Goal: Navigation & Orientation: Find specific page/section

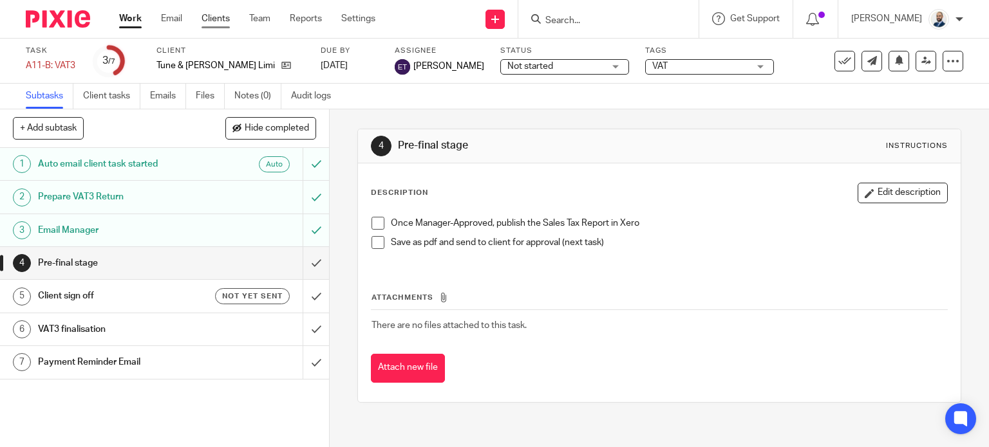
click at [212, 21] on link "Clients" at bounding box center [216, 18] width 28 height 13
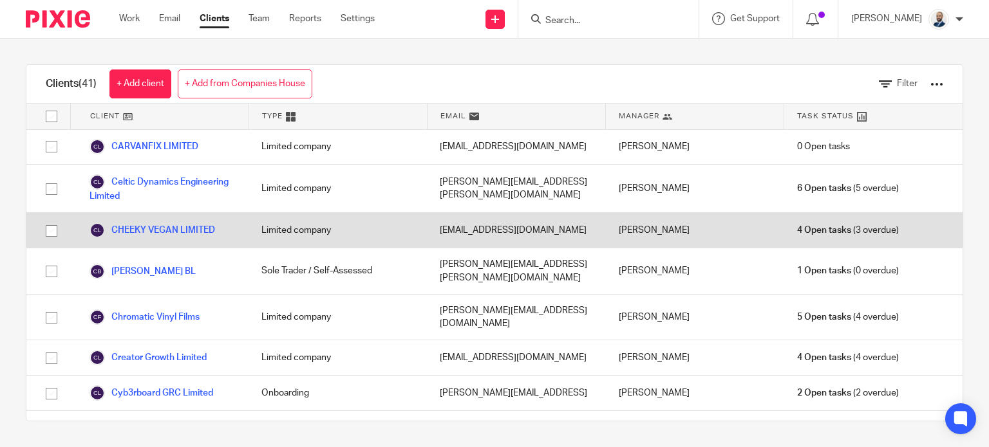
scroll to position [258, 0]
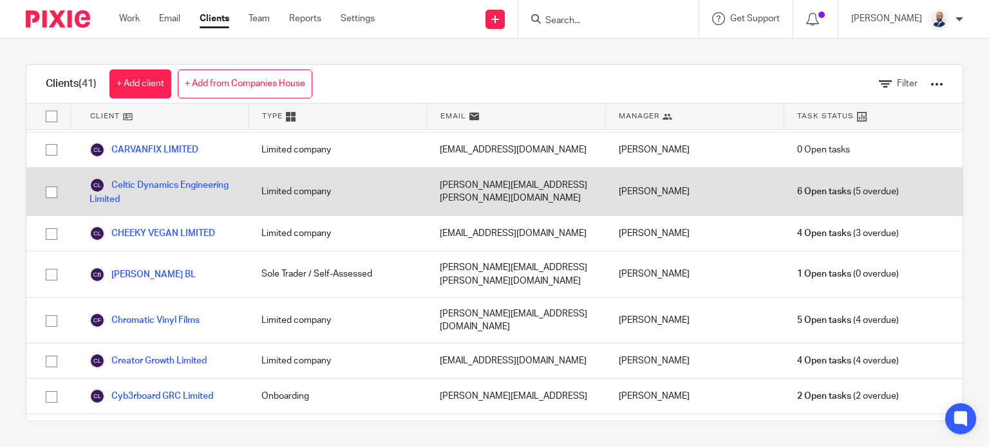
click at [147, 184] on div "Celtic Dynamics Engineering Limited" at bounding box center [159, 192] width 178 height 48
click at [147, 180] on link "Celtic Dynamics Engineering Limited" at bounding box center [162, 192] width 146 height 28
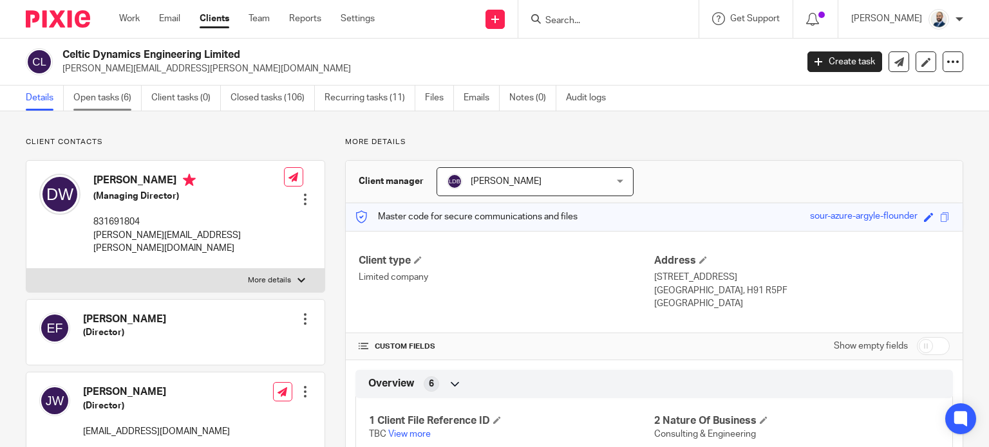
click at [124, 102] on link "Open tasks (6)" at bounding box center [107, 98] width 68 height 25
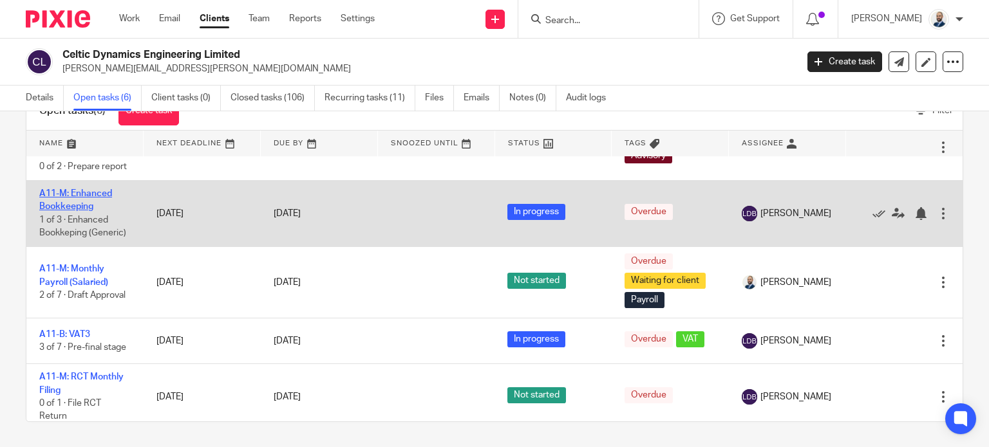
scroll to position [10, 0]
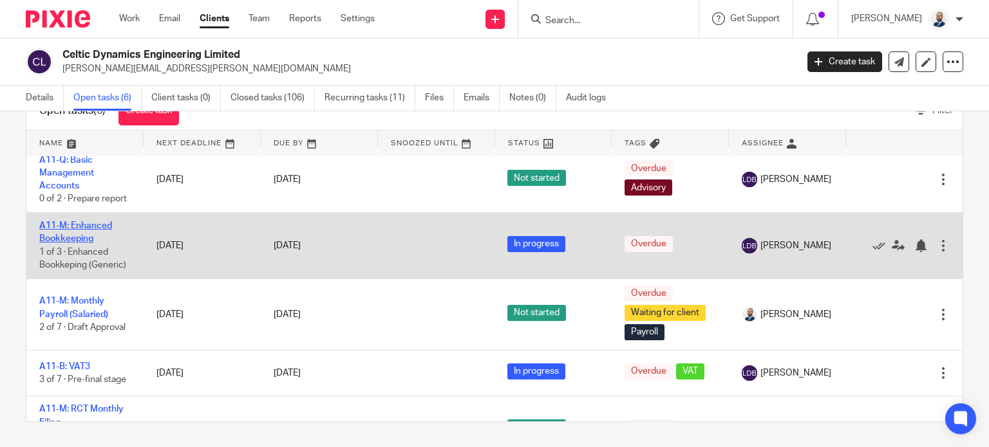
click at [72, 243] on link "A11-M: Enhanced Bookkeeping" at bounding box center [75, 232] width 73 height 22
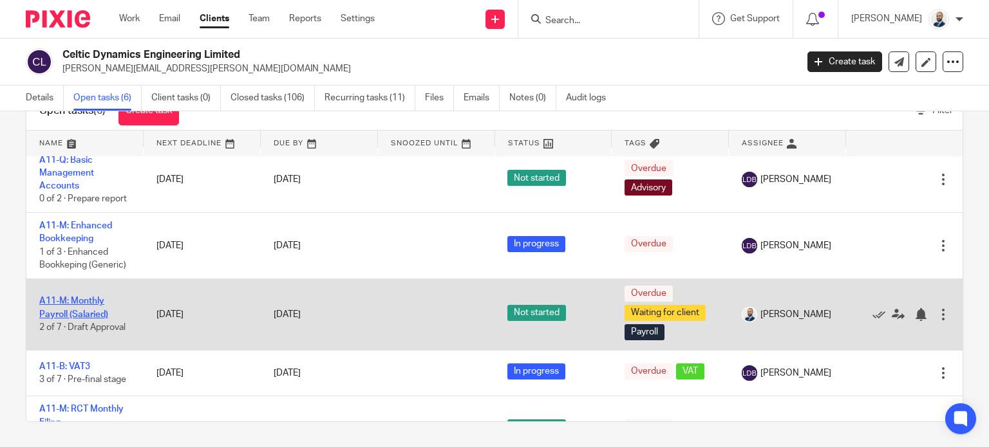
click at [70, 324] on td "A11-M: Monthly Payroll (Salaried) 2 of 7 · Draft Approval" at bounding box center [84, 314] width 117 height 71
click at [70, 319] on link "A11-M: Monthly Payroll (Salaried)" at bounding box center [73, 308] width 69 height 22
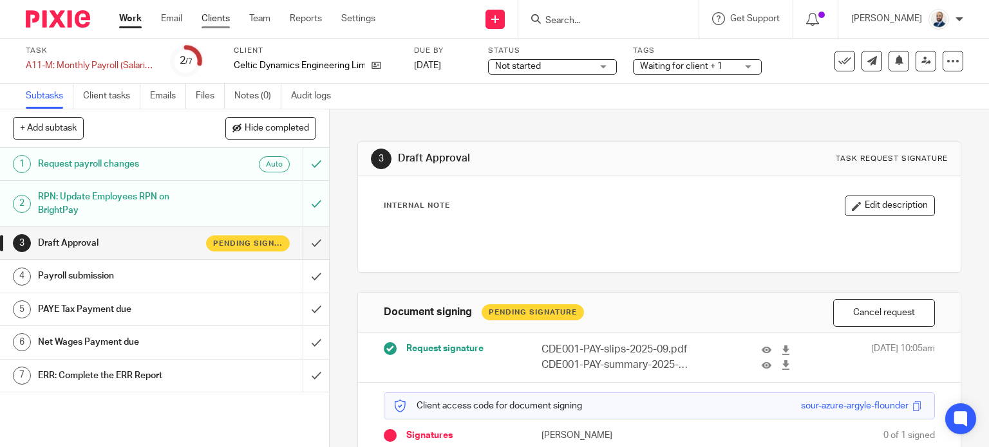
click at [225, 21] on link "Clients" at bounding box center [216, 18] width 28 height 13
